Goal: Find specific page/section: Find specific page/section

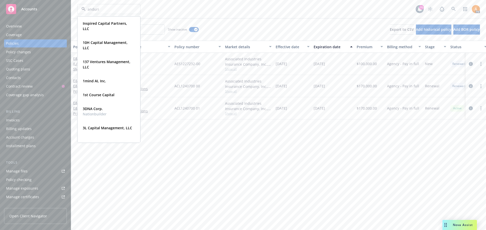
type input "anduril"
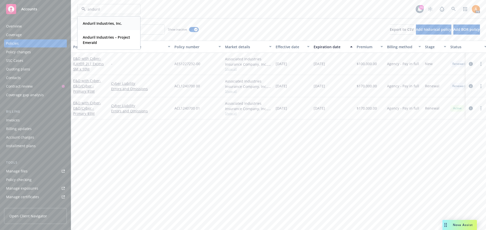
click at [101, 24] on strong "Anduril Industries, Inc." at bounding box center [102, 23] width 39 height 5
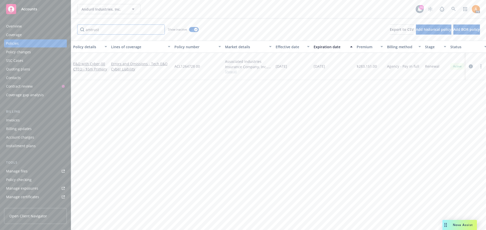
click at [94, 29] on input "amtrust" at bounding box center [121, 30] width 88 height 10
click at [95, 29] on input "amtrust" at bounding box center [121, 30] width 88 height 10
click at [112, 31] on input "Filter by keyword..." at bounding box center [121, 30] width 88 height 10
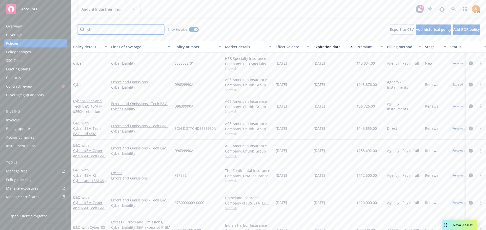
type input "cyber"
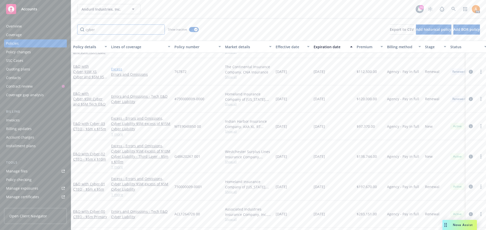
scroll to position [101, 0]
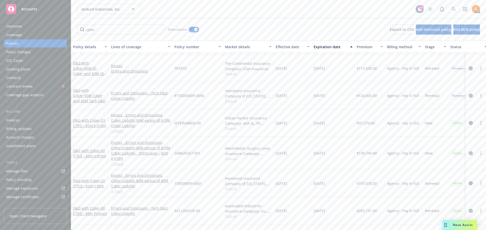
click at [194, 28] on button "button" at bounding box center [194, 29] width 10 height 5
